Goal: Task Accomplishment & Management: Use online tool/utility

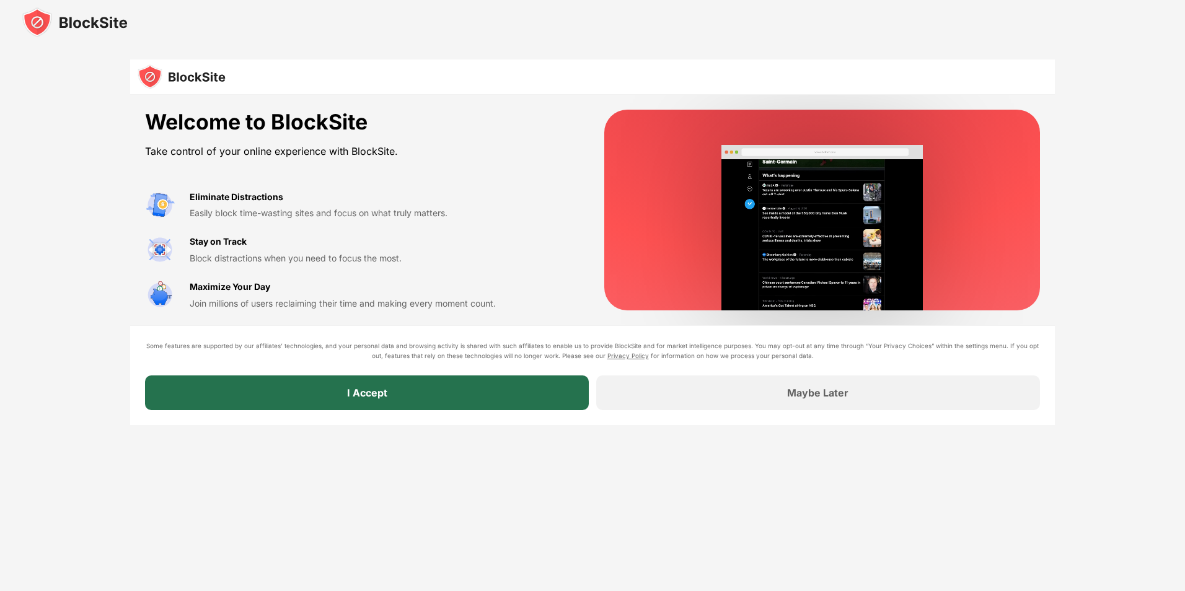
click at [361, 388] on div "I Accept" at bounding box center [367, 393] width 40 height 12
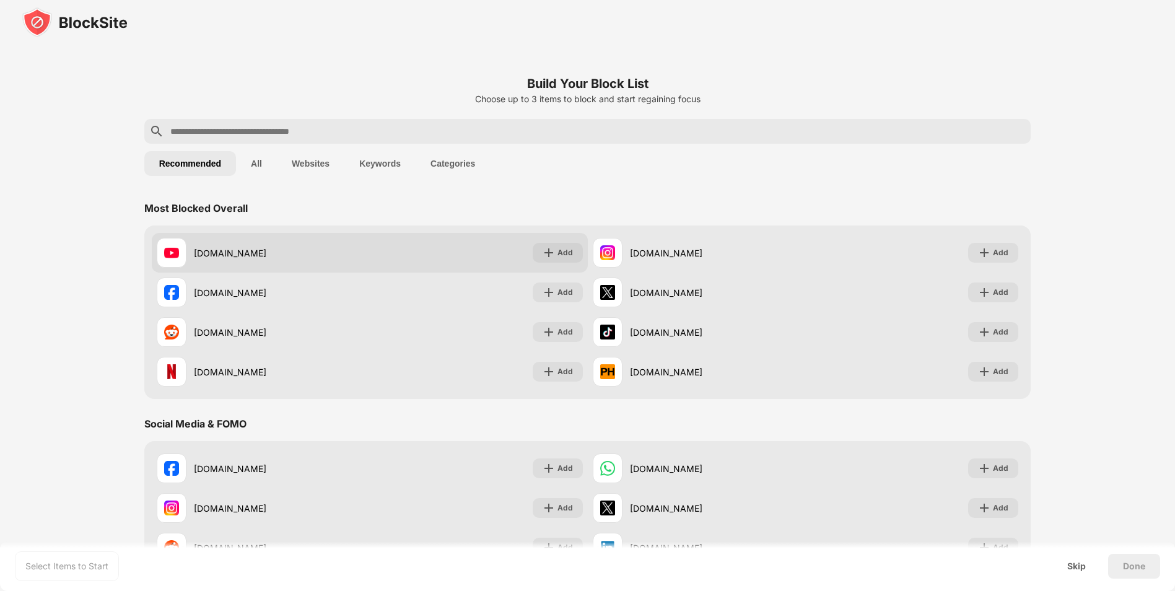
click at [379, 247] on div "youtube.com Add" at bounding box center [370, 253] width 436 height 40
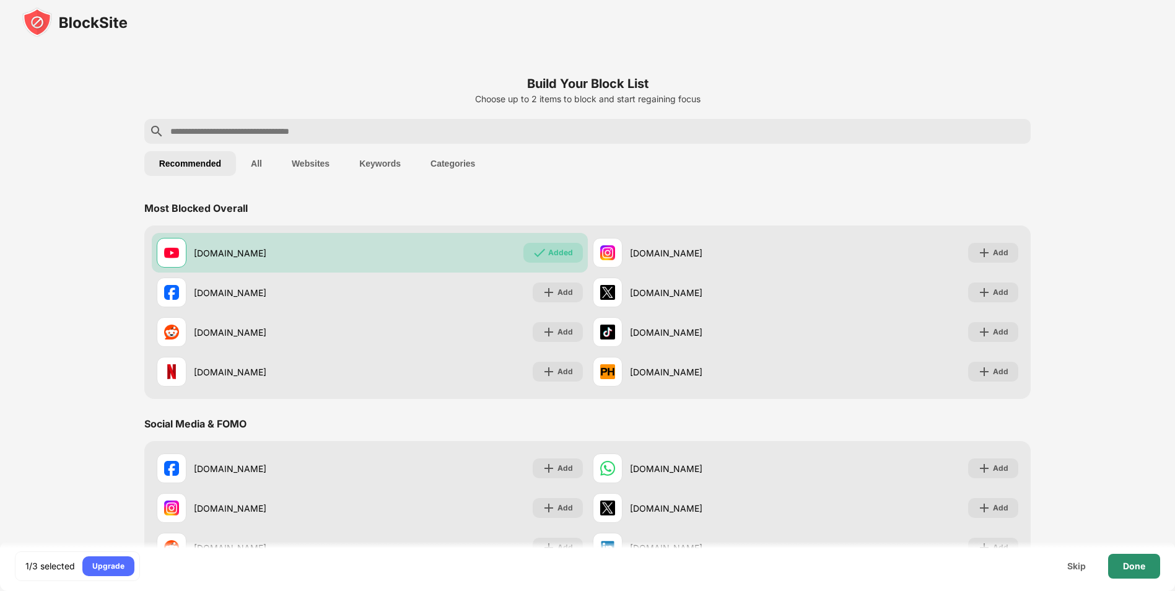
click at [1120, 566] on div "Done" at bounding box center [1135, 566] width 52 height 25
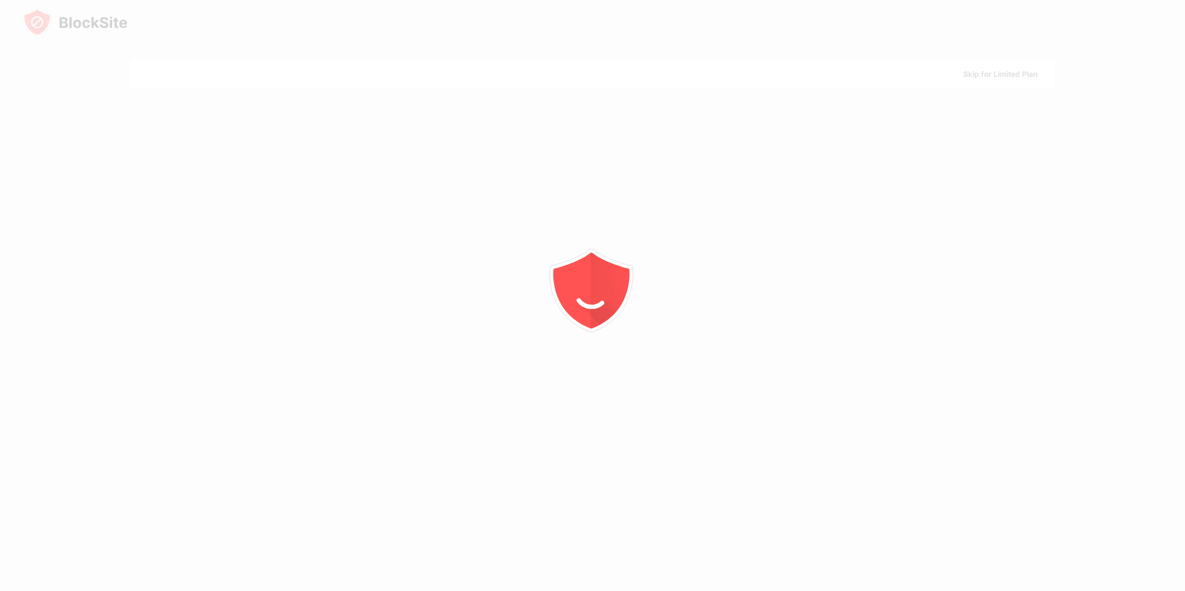
drag, startPoint x: 1120, startPoint y: 566, endPoint x: 667, endPoint y: 322, distance: 514.8
click at [667, 330] on icon "animation" at bounding box center [592, 295] width 223 height 223
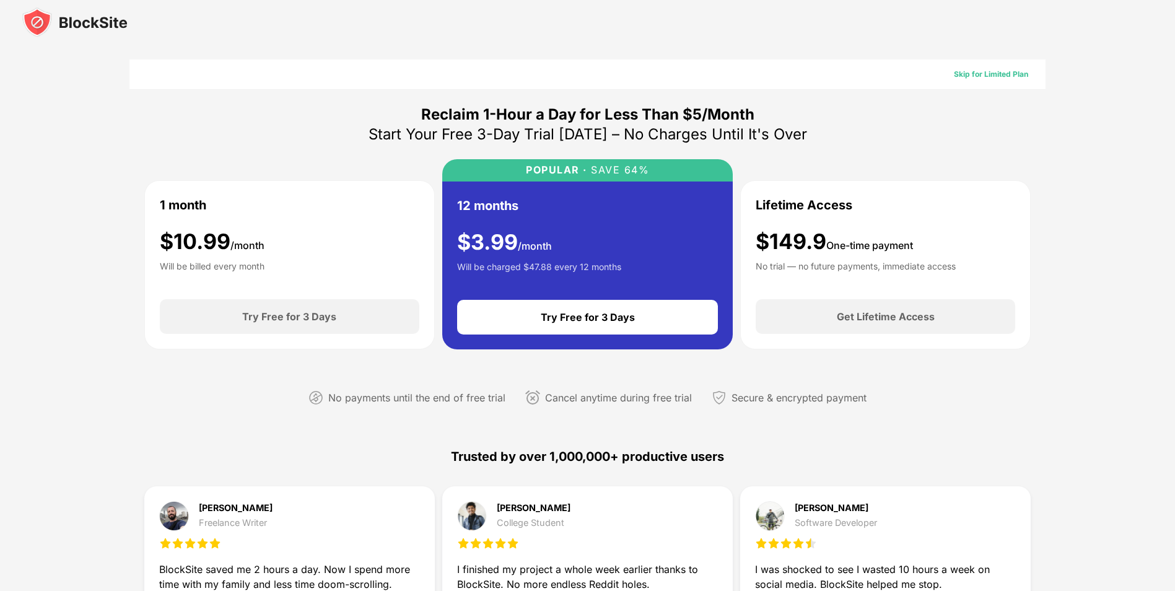
click at [970, 81] on div "Skip for Limited Plan" at bounding box center [991, 74] width 94 height 20
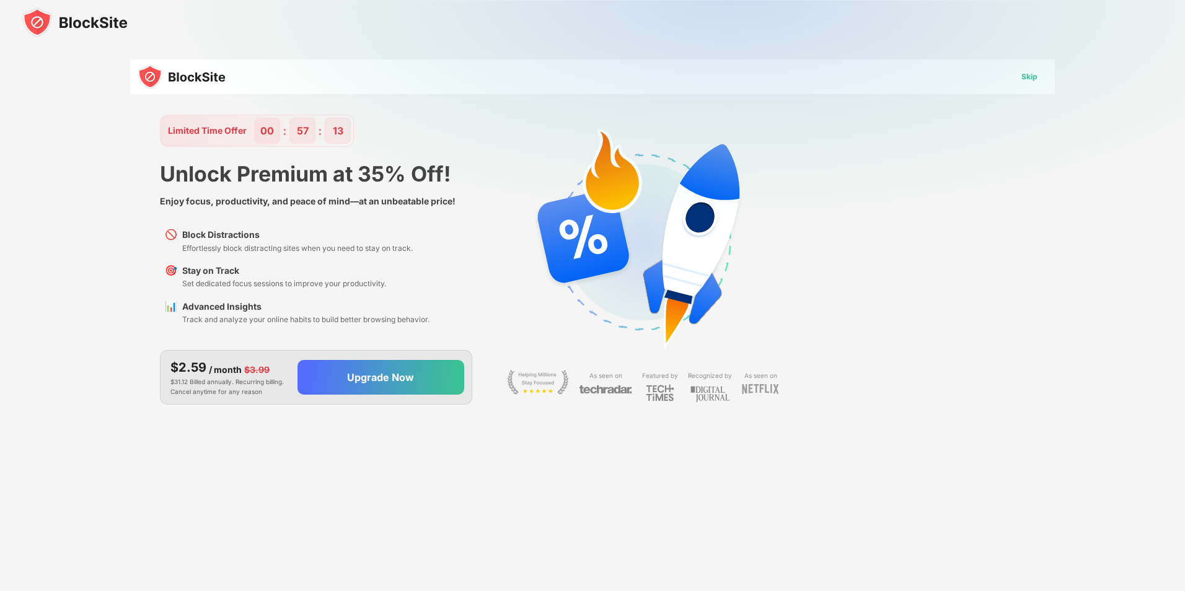
click at [1017, 72] on div "Skip" at bounding box center [1029, 77] width 36 height 20
click at [1026, 82] on div "Skip" at bounding box center [1029, 77] width 16 height 12
click at [1026, 81] on div "Skip" at bounding box center [1029, 77] width 16 height 12
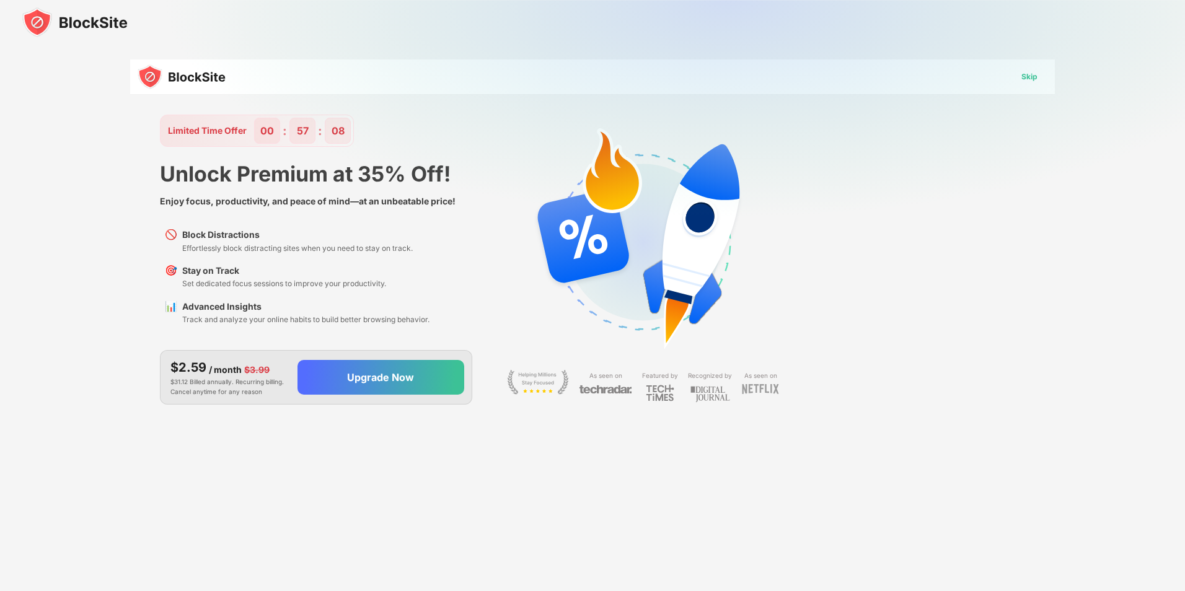
click at [1026, 81] on div "Skip" at bounding box center [1029, 77] width 16 height 12
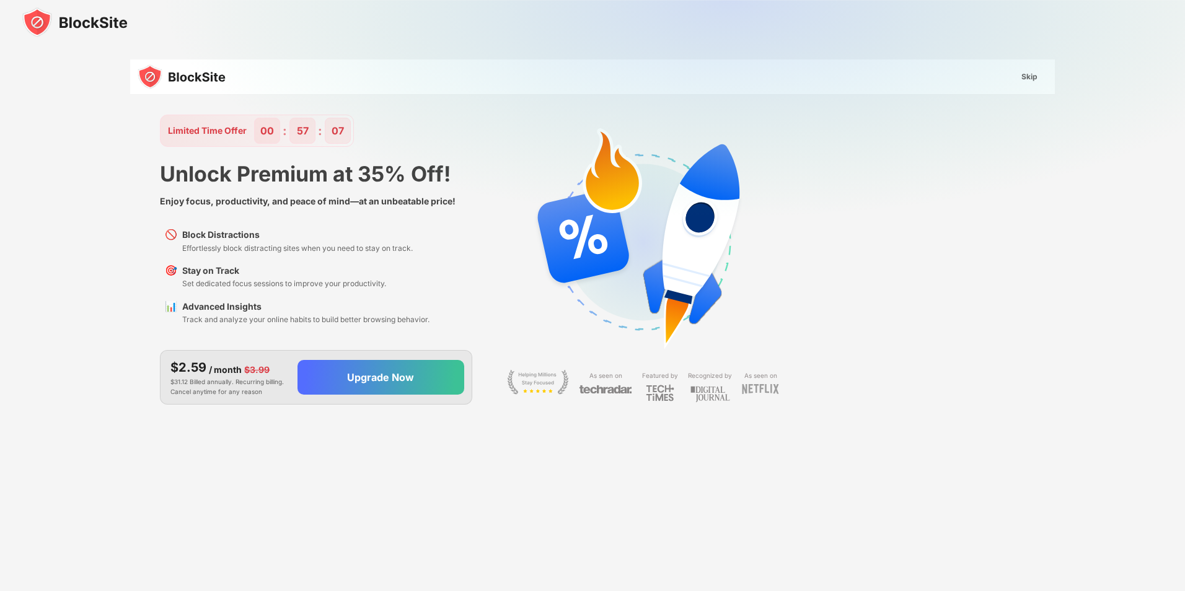
click at [1026, 81] on div "Skip" at bounding box center [1029, 77] width 16 height 12
